Goal: Go to known website: Go to known website

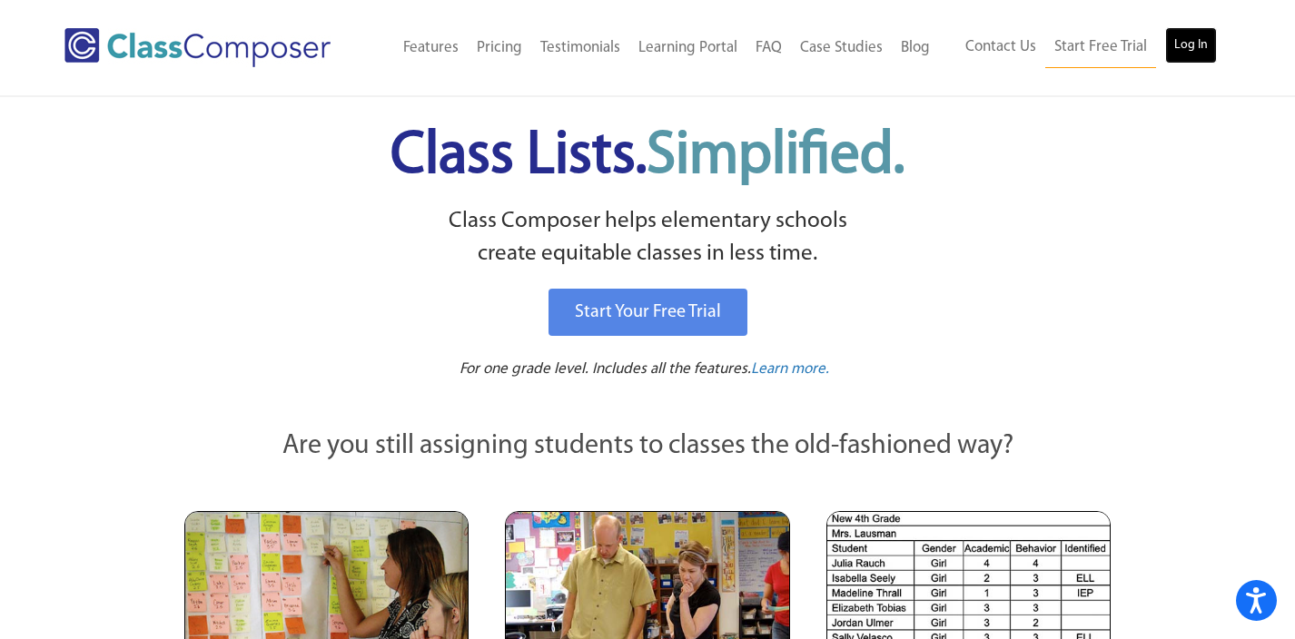
click at [1207, 54] on link "Log In" at bounding box center [1191, 45] width 52 height 36
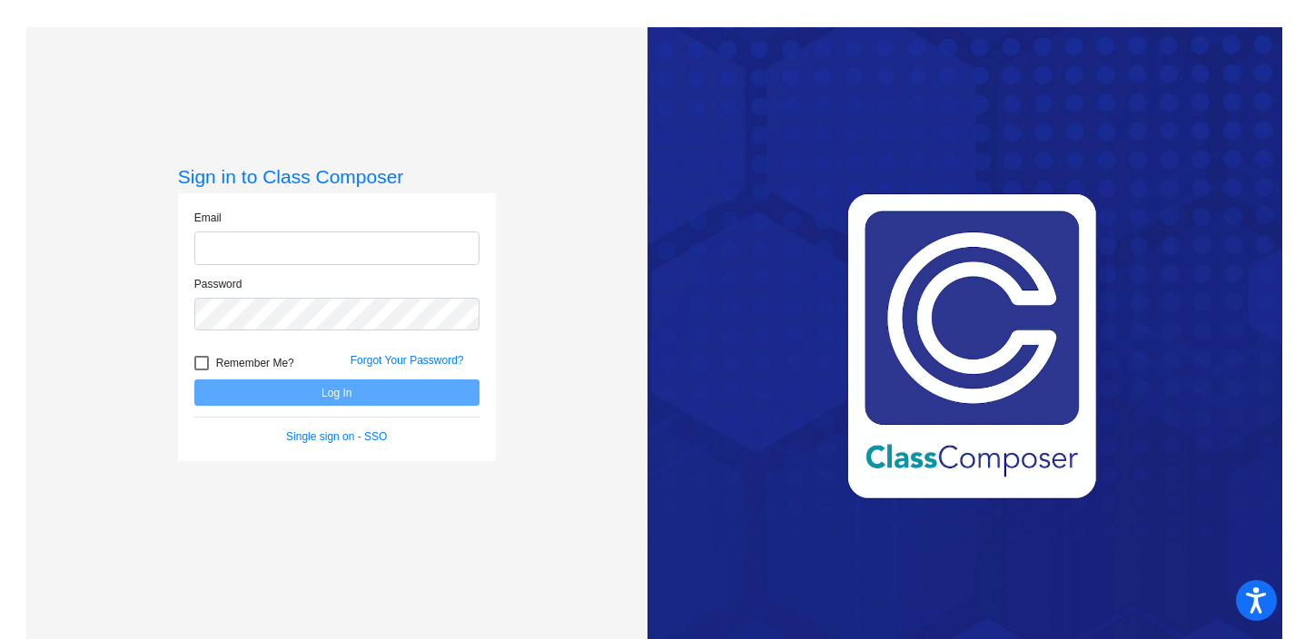
type input "[PERSON_NAME][EMAIL_ADDRESS][PERSON_NAME][DOMAIN_NAME]"
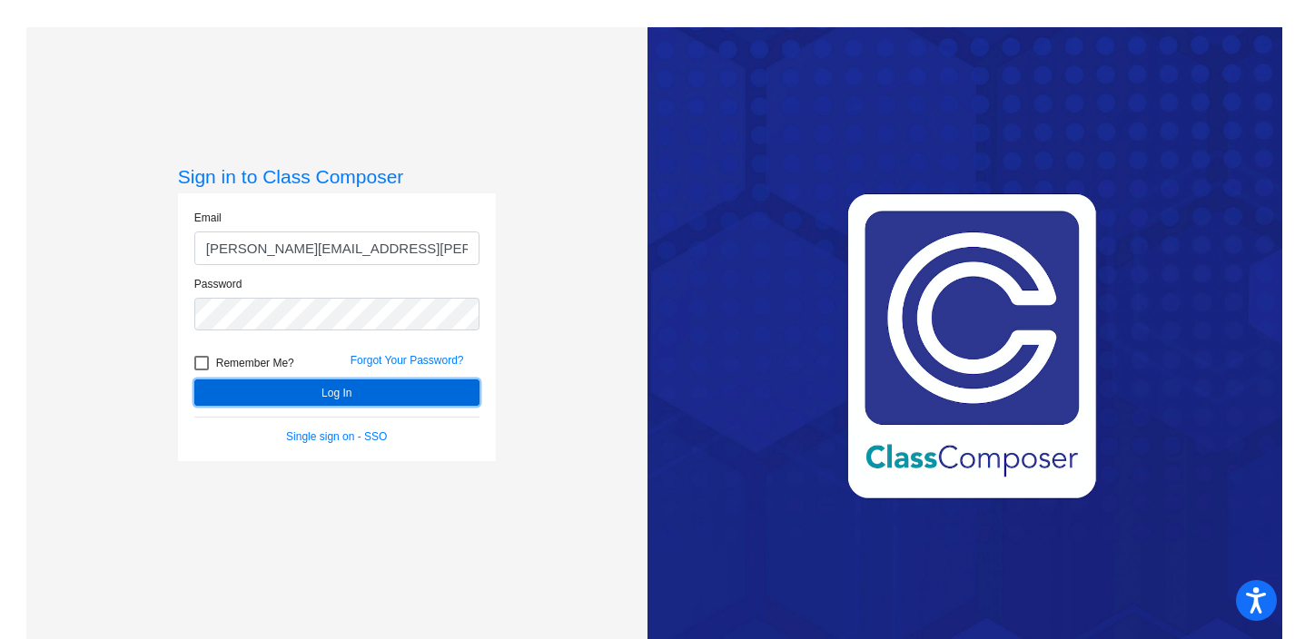
click at [392, 389] on button "Log In" at bounding box center [336, 393] width 285 height 26
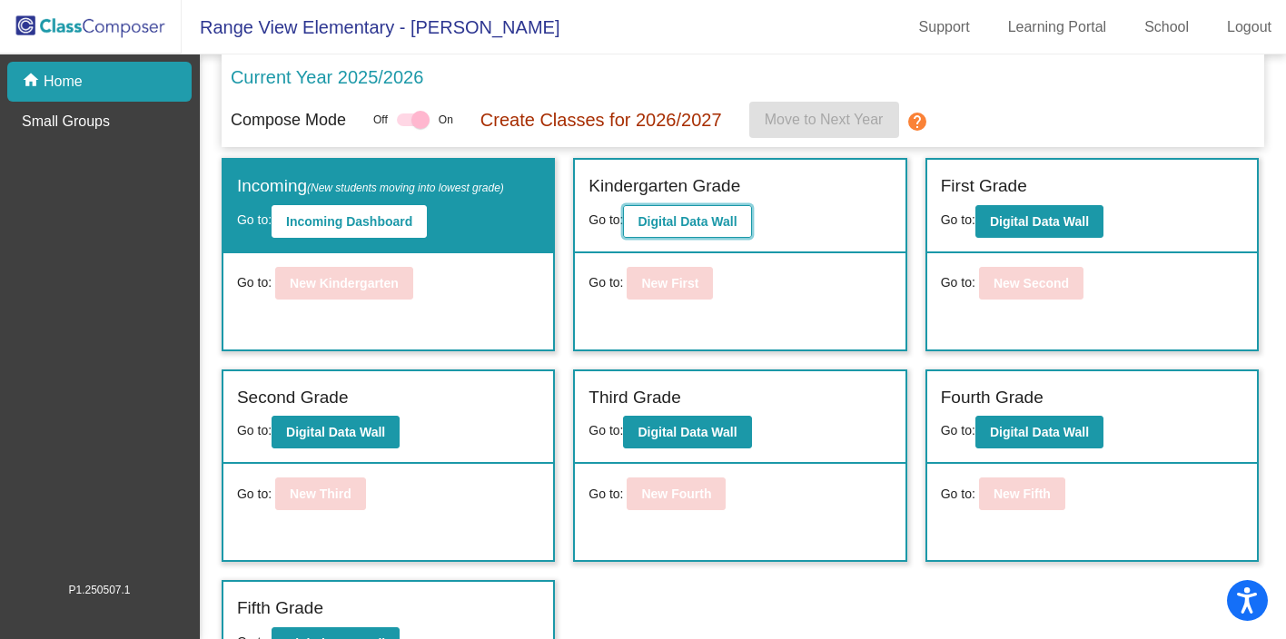
click at [742, 220] on button "Digital Data Wall" at bounding box center [687, 221] width 128 height 33
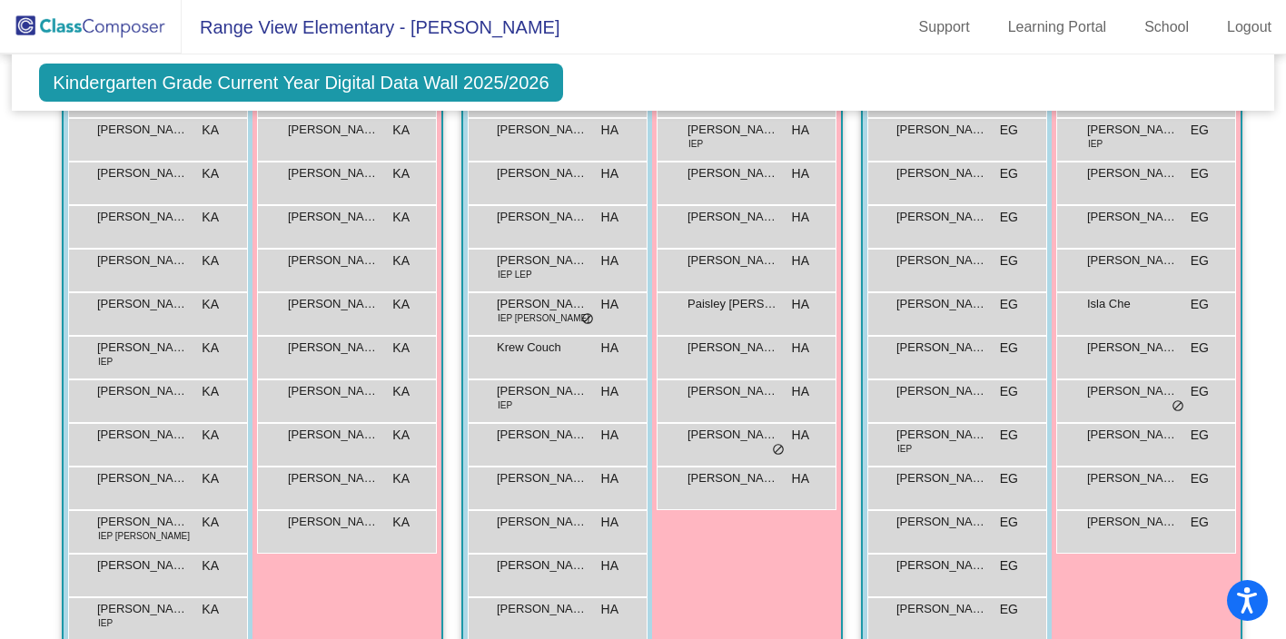
scroll to position [484, 54]
